Goal: Check status: Check status

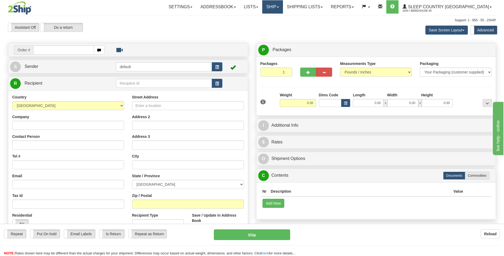
click at [283, 9] on link "Ship" at bounding box center [272, 6] width 20 height 13
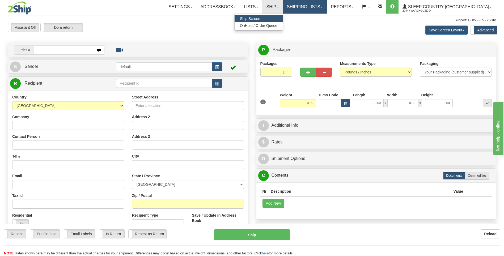
click at [327, 9] on link "Shipping lists" at bounding box center [305, 6] width 44 height 13
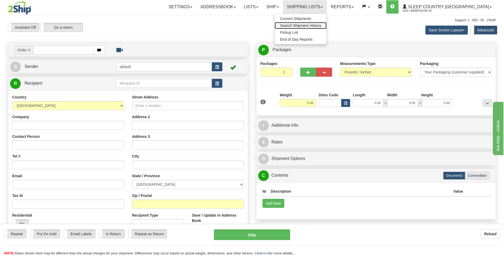
click at [321, 23] on span "Search Shipment History" at bounding box center [300, 25] width 41 height 4
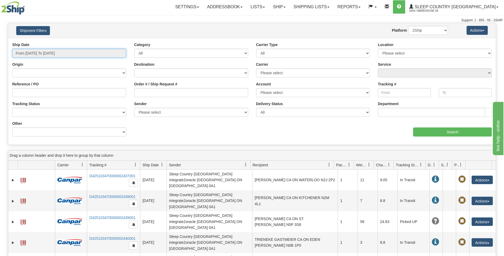
click at [92, 54] on input "From 10/09/2025 To 10/10/2025" at bounding box center [69, 53] width 114 height 9
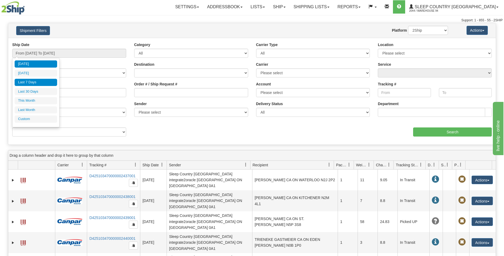
click at [38, 83] on li "Last 7 Days" at bounding box center [36, 82] width 43 height 7
type input "From 10/04/2025 To 10/10/2025"
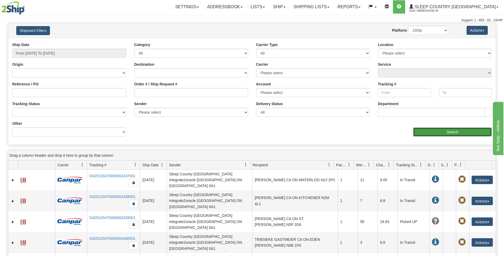
click at [433, 135] on input "Search" at bounding box center [452, 131] width 79 height 9
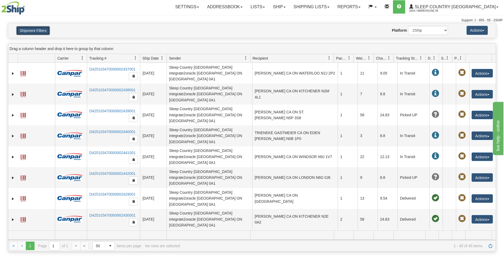
click at [37, 31] on button "Shipment Filters" at bounding box center [33, 30] width 34 height 9
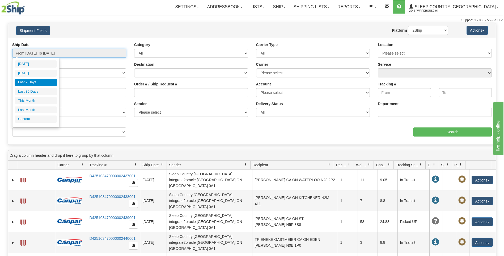
click at [78, 53] on input "From 10/04/2025 To 10/10/2025" at bounding box center [69, 53] width 114 height 9
type input "10/01/2025"
type input "10/31/2025"
type input "09/01/2025"
type input "09/30/2025"
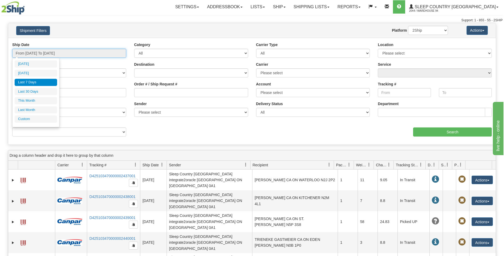
type input "10/04/2025"
type input "[DATE]"
click at [39, 116] on li "Custom" at bounding box center [36, 118] width 43 height 7
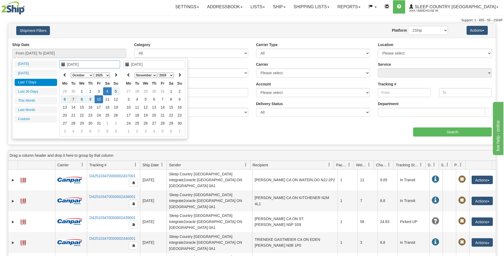
type input "09/01/2025"
type input "09/30/2025"
type input "10/04/2025"
type input "[DATE]"
type input "10/01/2025"
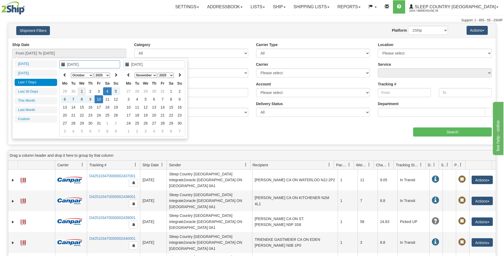
click at [81, 91] on td "1" at bounding box center [82, 91] width 9 height 8
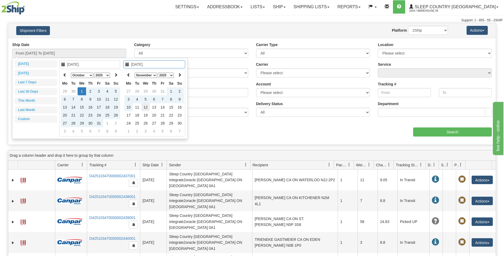
type input "11/12/2025"
click at [145, 106] on td "12" at bounding box center [145, 107] width 9 height 8
type input "From 10/01/2025 To 11/12/2025"
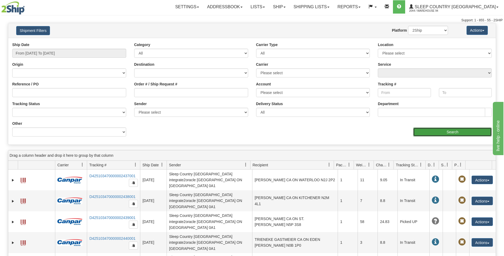
click at [437, 133] on input "Search" at bounding box center [452, 131] width 79 height 9
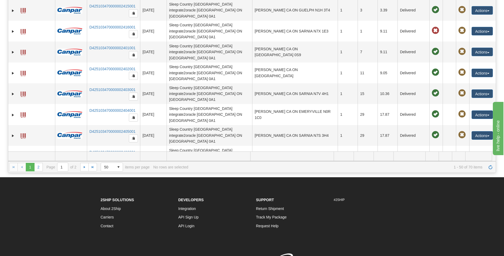
scroll to position [80, 0]
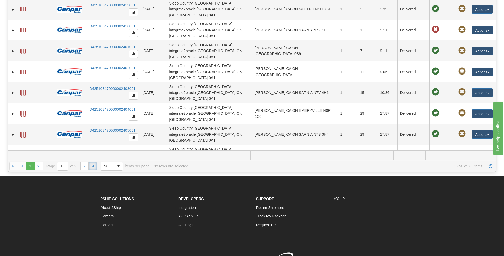
click at [92, 166] on span "Go to the last page" at bounding box center [93, 166] width 4 height 4
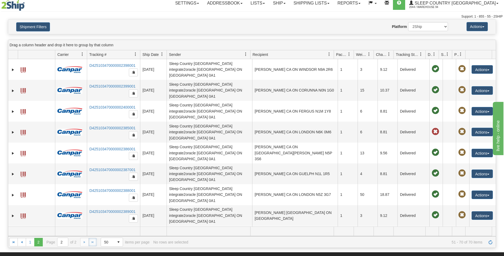
scroll to position [0, 0]
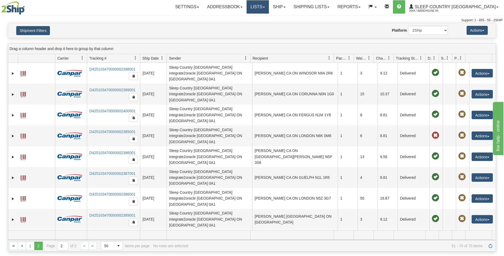
click at [269, 9] on link "Lists" at bounding box center [258, 6] width 22 height 13
click at [286, 7] on span at bounding box center [285, 7] width 2 height 1
click at [284, 24] on span "OnHold / Order Queue" at bounding box center [265, 25] width 37 height 4
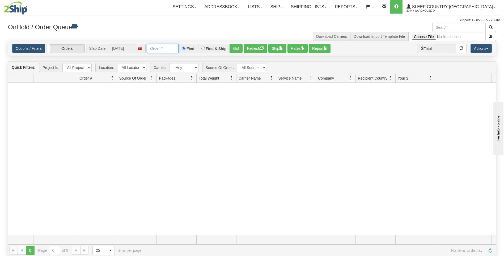
click at [167, 49] on input "text" at bounding box center [163, 48] width 32 height 9
paste input "8244431"
type input "8244431"
click at [331, 4] on link "Shipping lists" at bounding box center [309, 6] width 44 height 13
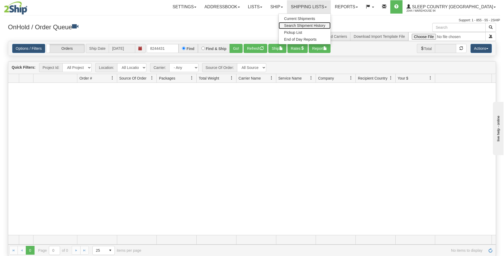
click at [325, 27] on span "Search Shipment History" at bounding box center [304, 25] width 41 height 4
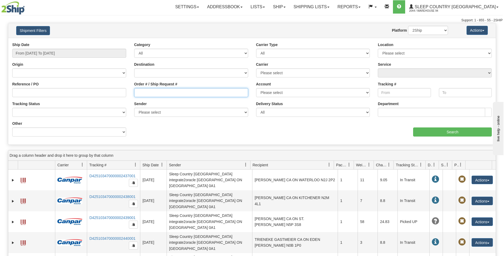
click at [154, 91] on input "Order # / Ship Request #" at bounding box center [191, 92] width 114 height 9
paste input "8244431"
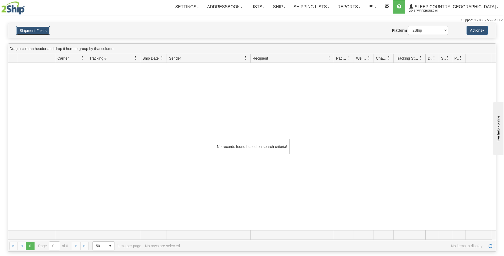
click at [29, 32] on button "Shipment Filters" at bounding box center [33, 30] width 34 height 9
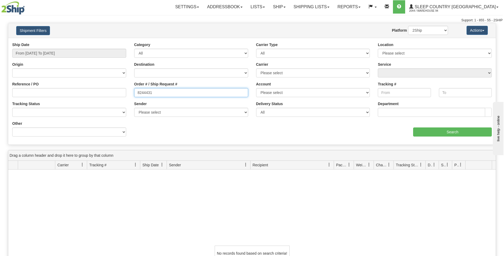
click at [153, 92] on input "8244431" at bounding box center [191, 92] width 114 height 9
paste input "128184"
type input "128184"
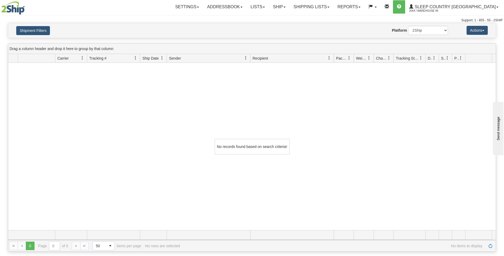
click at [447, 206] on div "No records found based on search criteria!" at bounding box center [252, 146] width 488 height 167
click at [324, 6] on link "Shipping lists" at bounding box center [312, 6] width 44 height 13
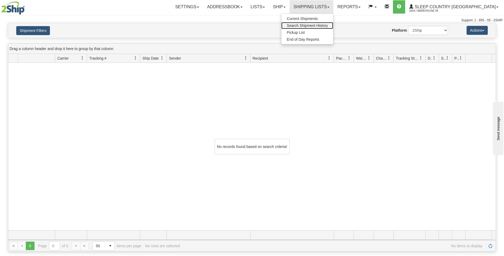
click at [328, 24] on span "Search Shipment History" at bounding box center [307, 25] width 41 height 4
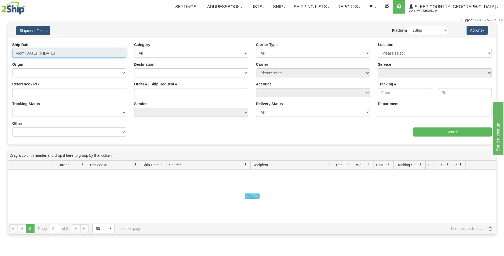
click at [84, 53] on input "From [DATE] To [DATE]" at bounding box center [69, 53] width 114 height 9
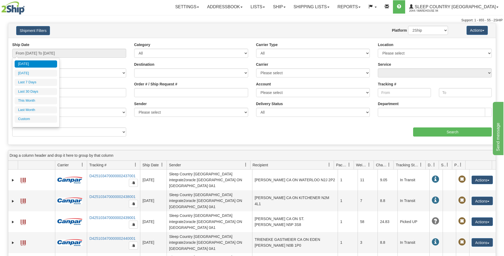
click at [323, 129] on div "aaa Search" at bounding box center [374, 129] width 244 height 16
